Goal: Communication & Community: Answer question/provide support

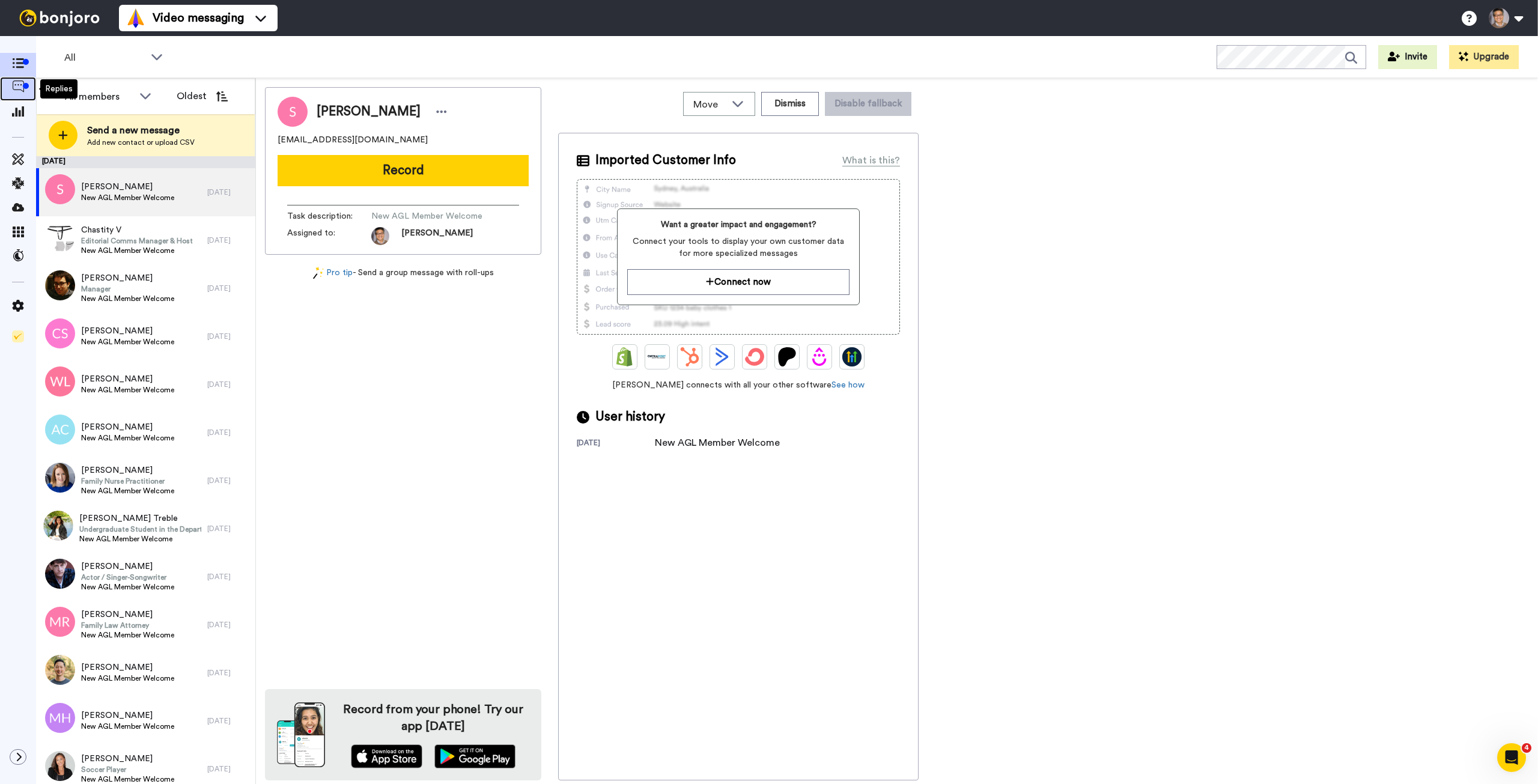
click at [20, 85] on icon at bounding box center [18, 87] width 12 height 12
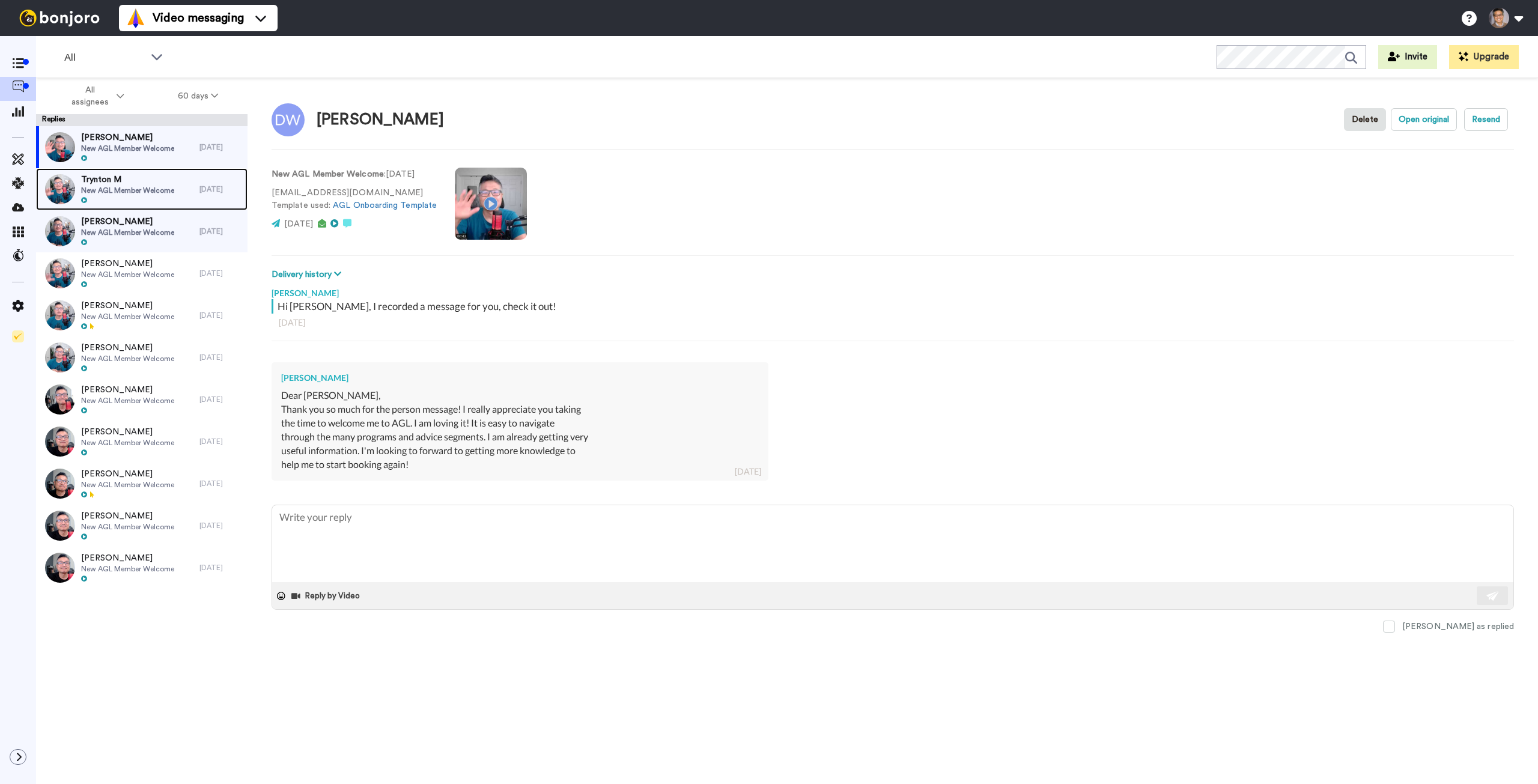
click at [140, 180] on span "Trynton M" at bounding box center [127, 180] width 93 height 12
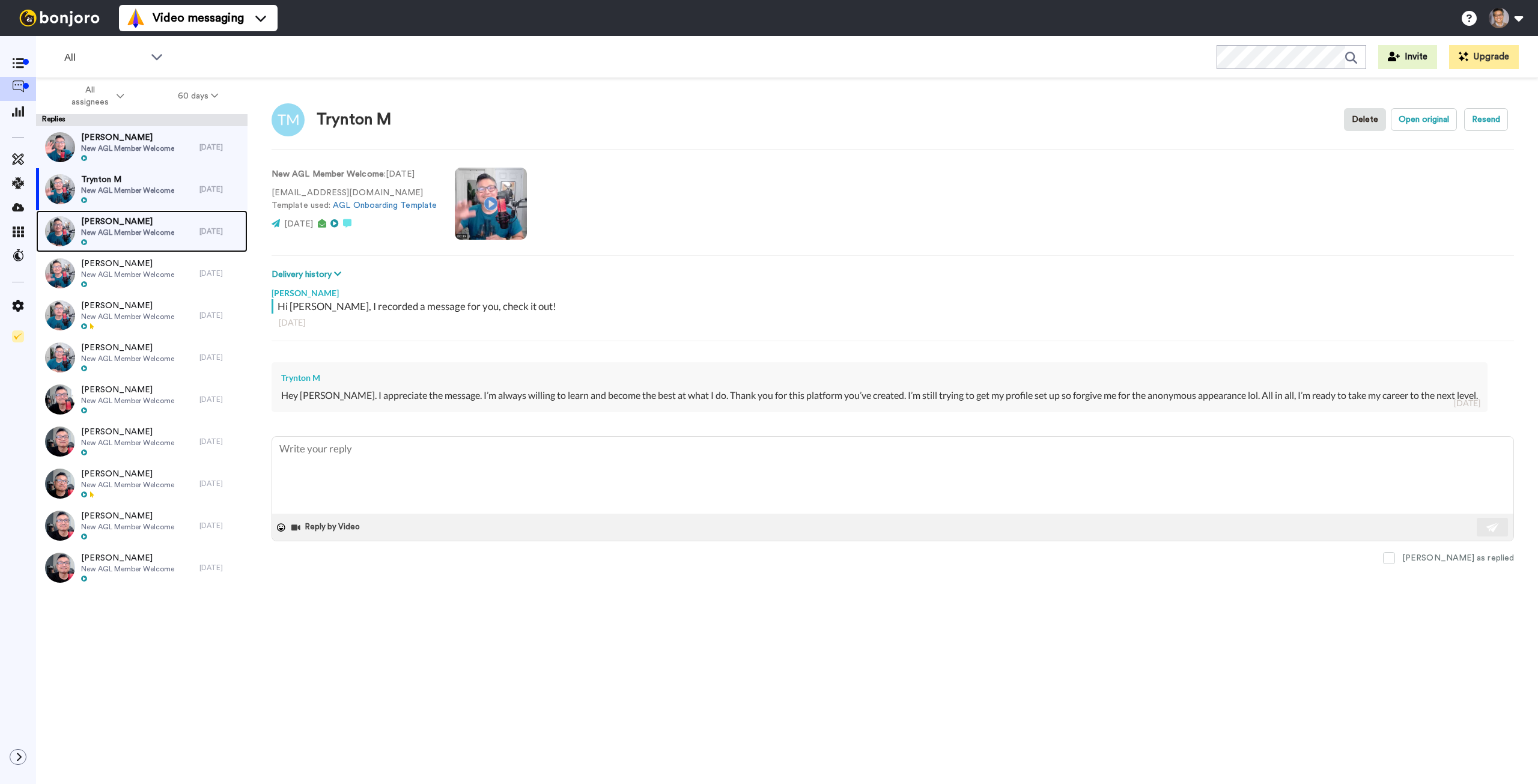
click at [146, 228] on span "New AGL Member Welcome" at bounding box center [127, 232] width 93 height 10
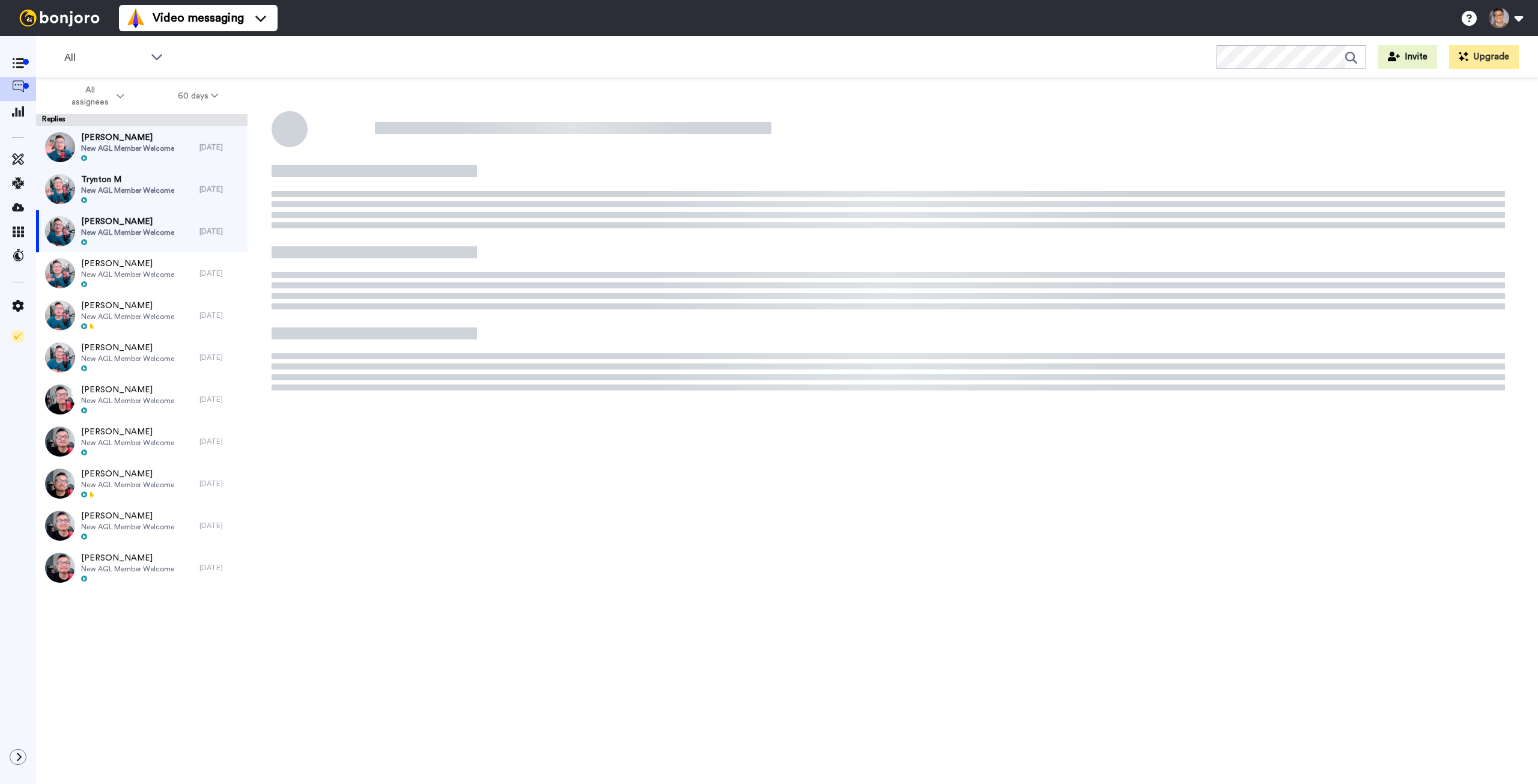
type textarea "x"
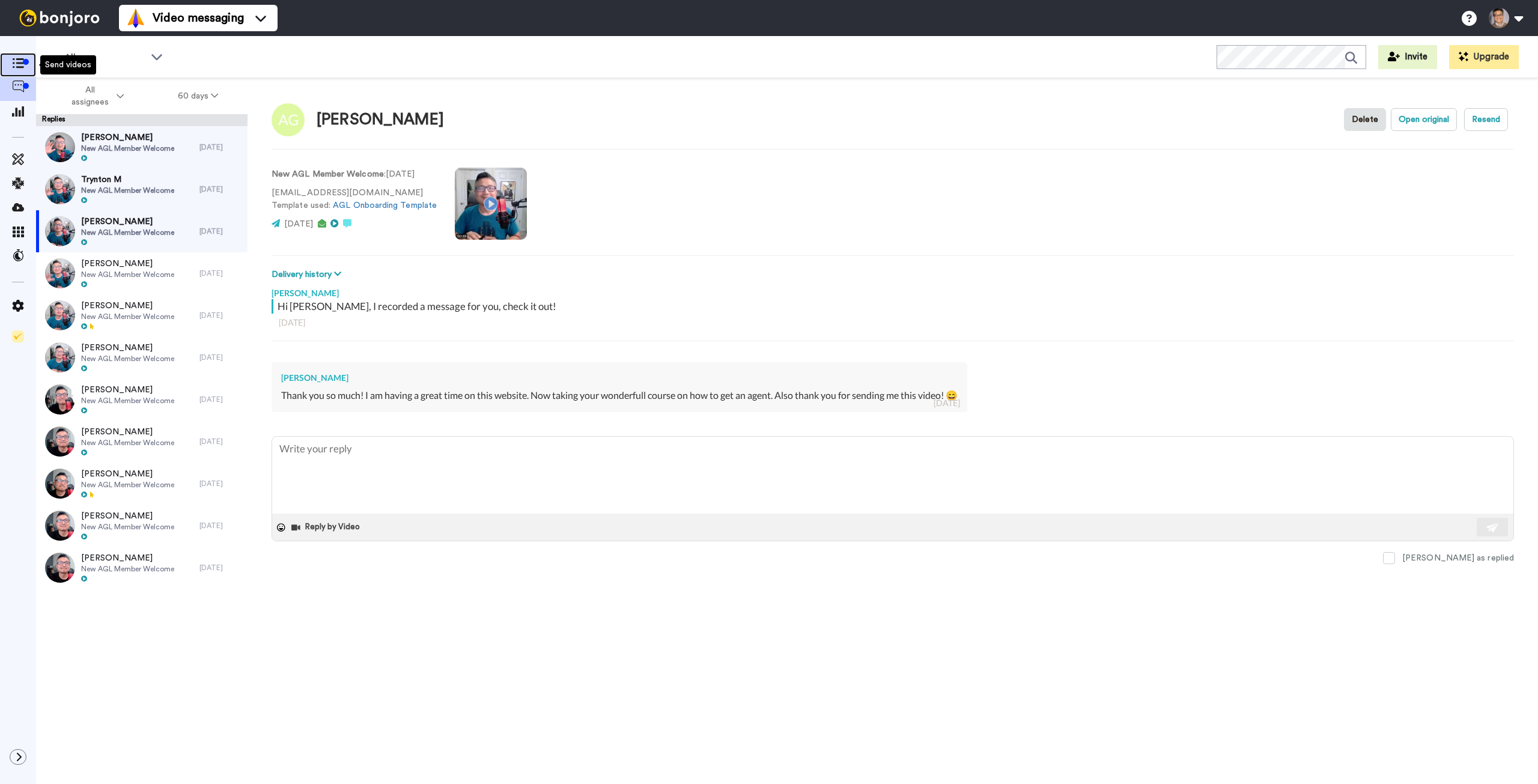
click at [18, 66] on icon at bounding box center [18, 63] width 12 height 10
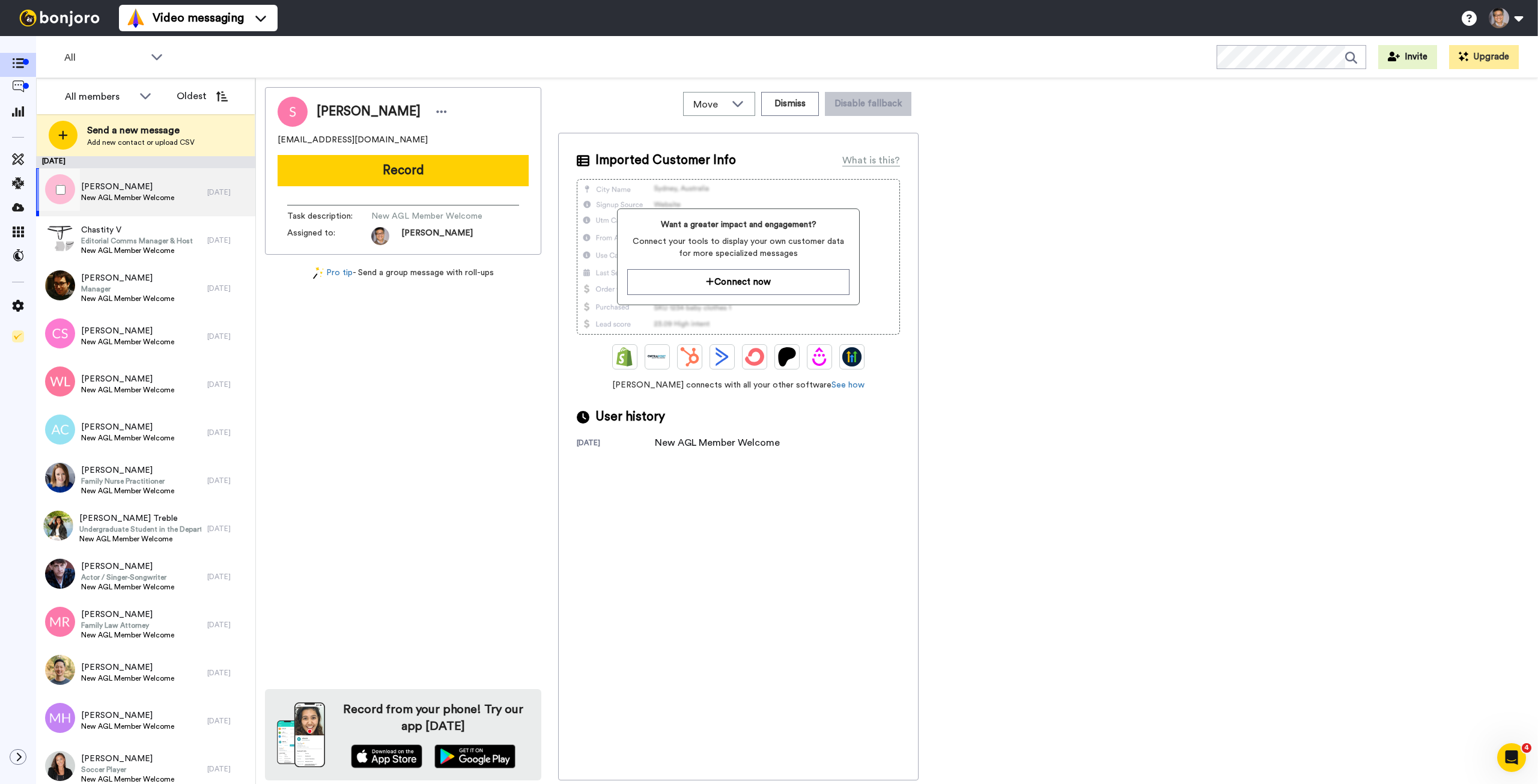
click at [167, 192] on span "[PERSON_NAME]" at bounding box center [127, 187] width 93 height 12
click at [412, 171] on button "Record" at bounding box center [403, 170] width 251 height 31
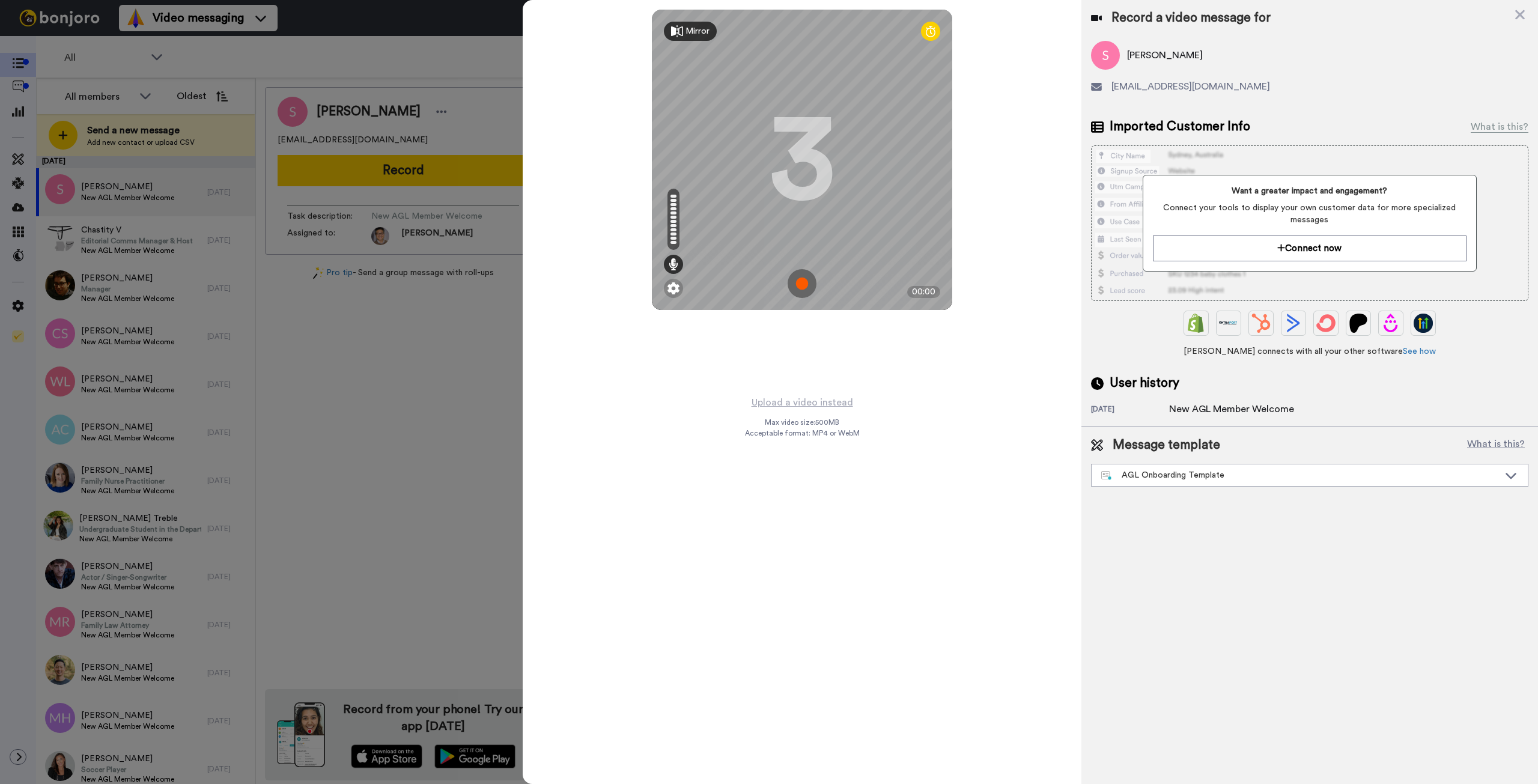
click at [435, 321] on div at bounding box center [769, 392] width 1538 height 784
